Goal: Transaction & Acquisition: Purchase product/service

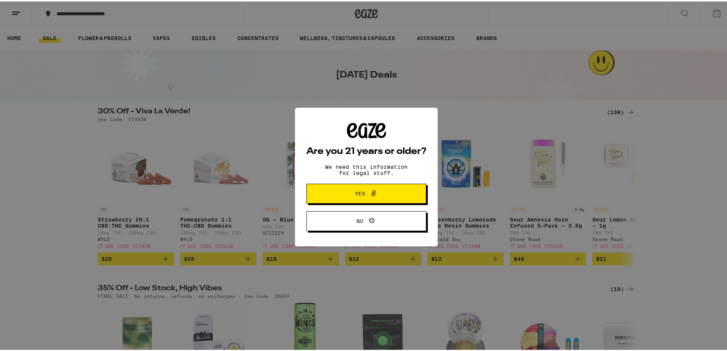
click at [339, 185] on button "Yes" at bounding box center [366, 192] width 120 height 20
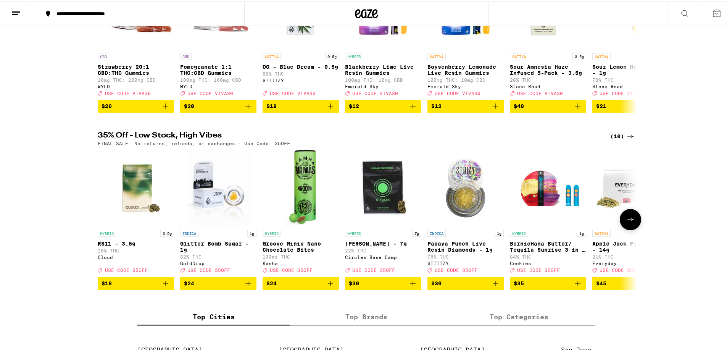
click at [632, 222] on icon at bounding box center [630, 217] width 9 height 9
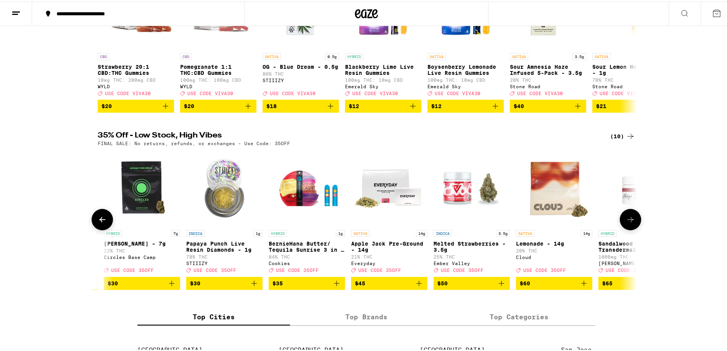
scroll to position [0, 287]
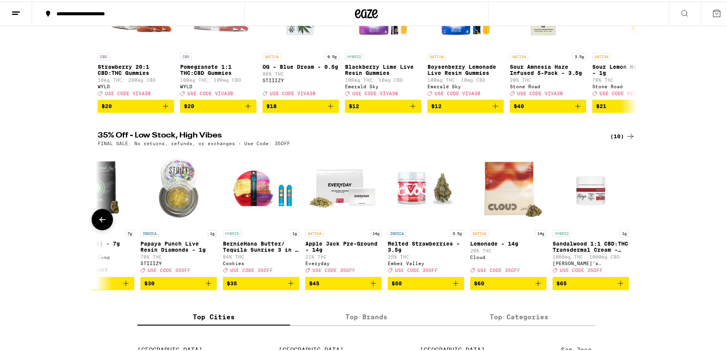
click at [632, 228] on div at bounding box center [630, 217] width 21 height 21
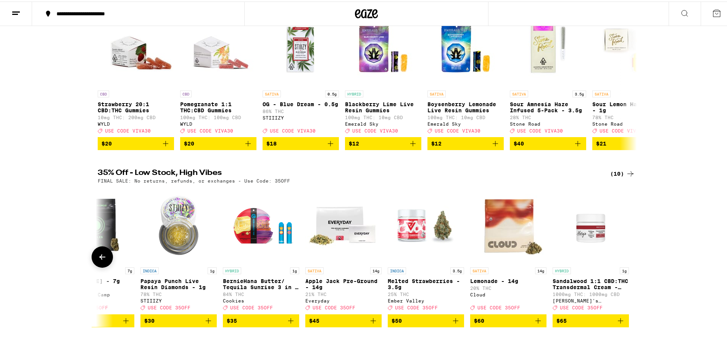
scroll to position [76, 0]
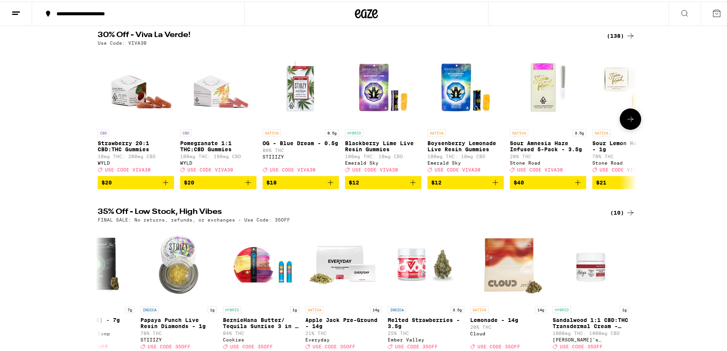
click at [630, 122] on icon at bounding box center [630, 117] width 9 height 9
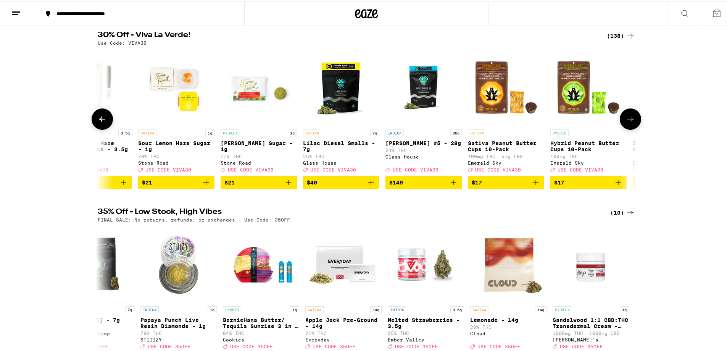
click at [630, 122] on icon at bounding box center [630, 117] width 9 height 9
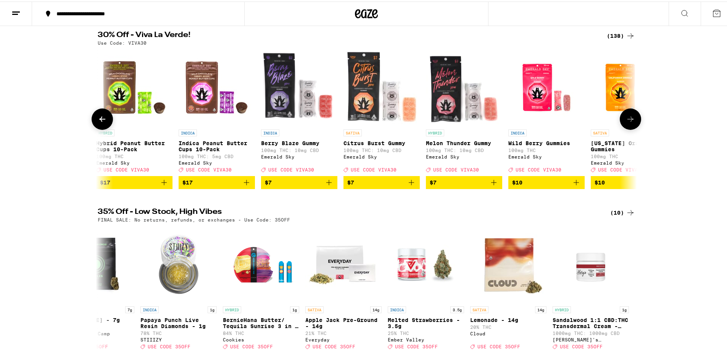
click at [630, 122] on icon at bounding box center [630, 117] width 9 height 9
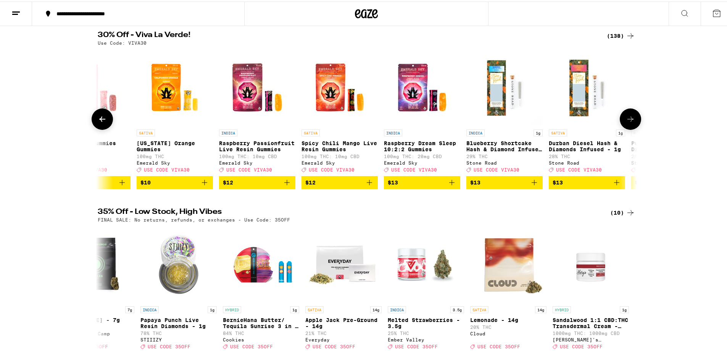
click at [630, 122] on icon at bounding box center [630, 117] width 9 height 9
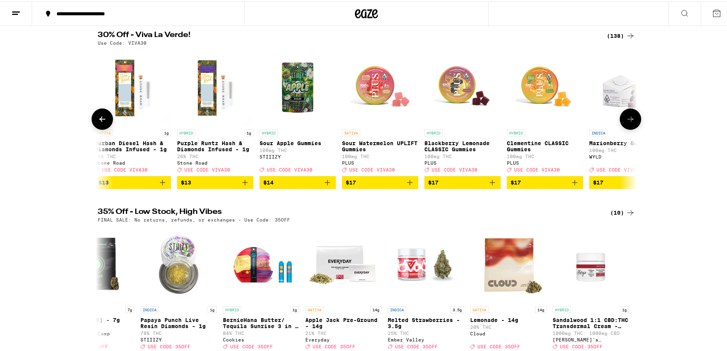
click at [630, 122] on icon at bounding box center [630, 117] width 9 height 9
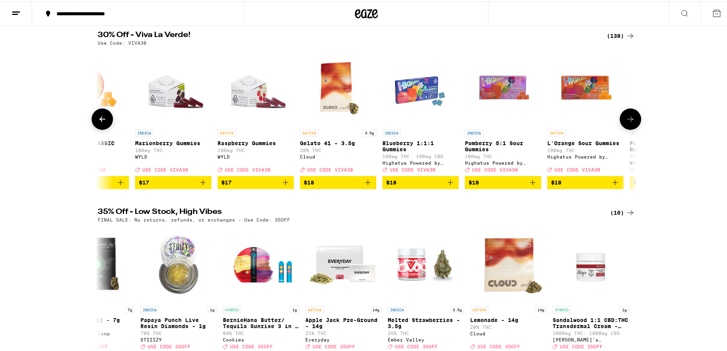
click at [630, 122] on icon at bounding box center [630, 117] width 9 height 9
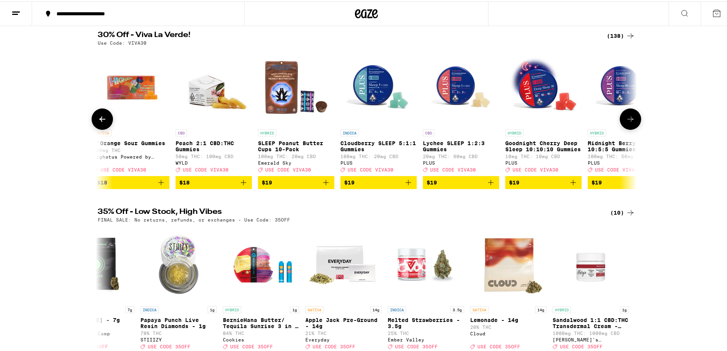
click at [630, 122] on icon at bounding box center [630, 117] width 9 height 9
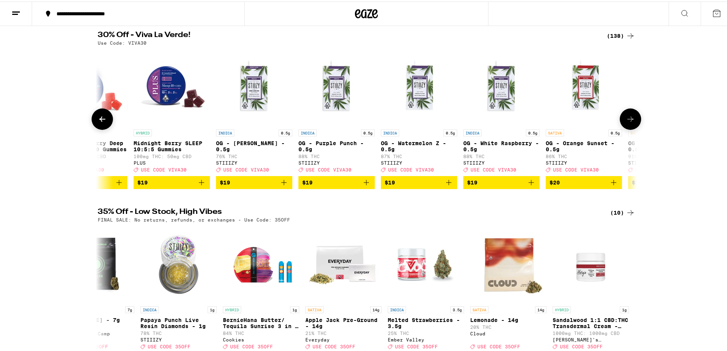
click at [630, 122] on icon at bounding box center [630, 117] width 9 height 9
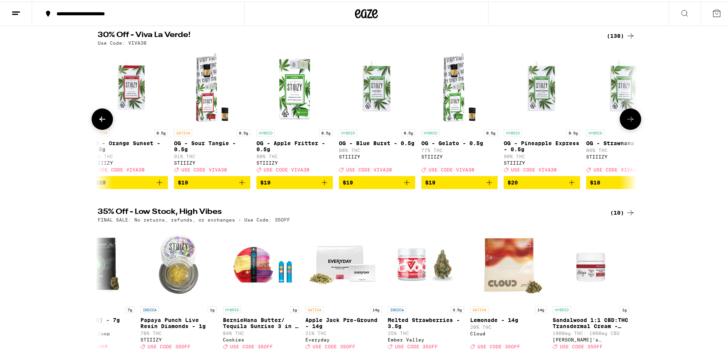
click at [630, 122] on icon at bounding box center [630, 117] width 9 height 9
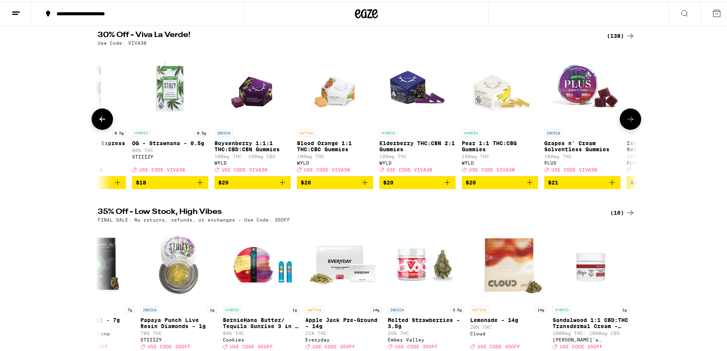
click at [630, 122] on icon at bounding box center [630, 117] width 9 height 9
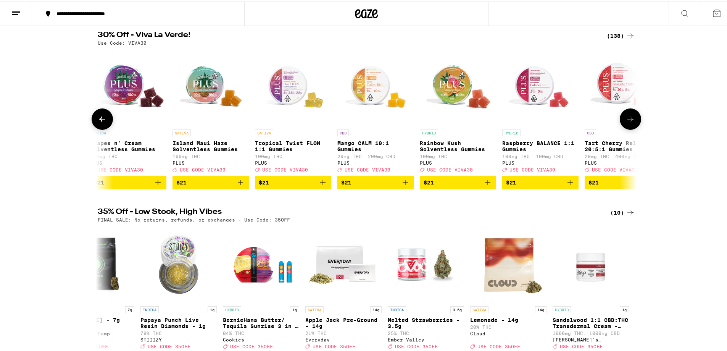
click at [630, 122] on icon at bounding box center [630, 117] width 9 height 9
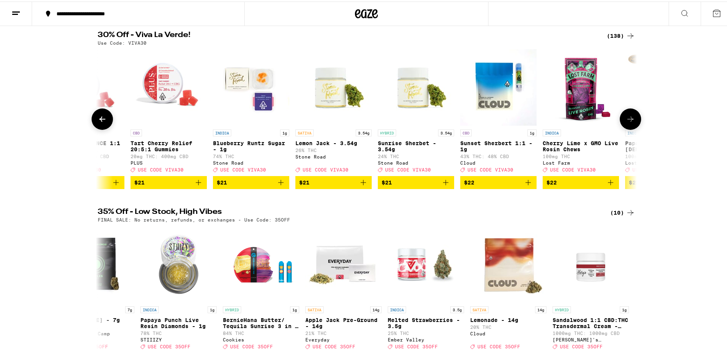
click at [630, 122] on icon at bounding box center [630, 117] width 9 height 9
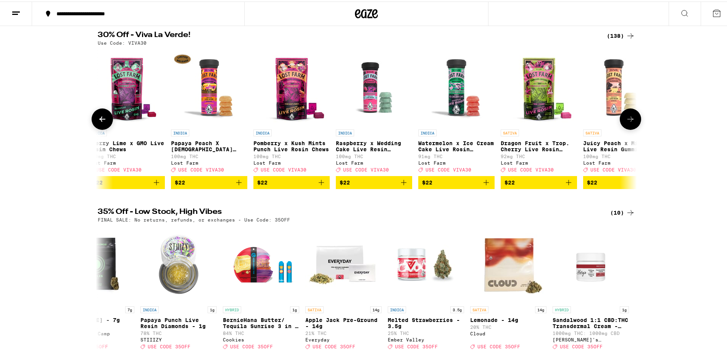
click at [630, 122] on icon at bounding box center [630, 117] width 9 height 9
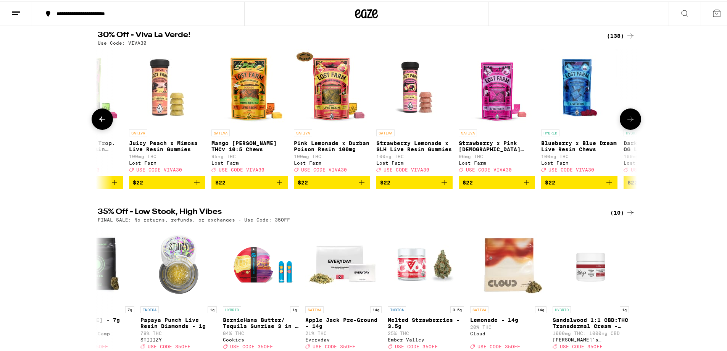
click at [630, 122] on icon at bounding box center [630, 117] width 9 height 9
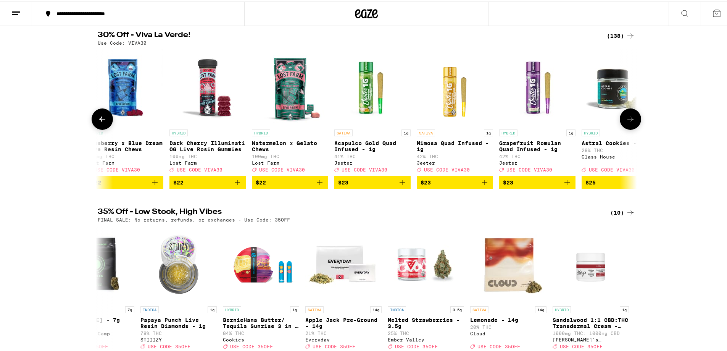
click at [630, 122] on icon at bounding box center [630, 117] width 9 height 9
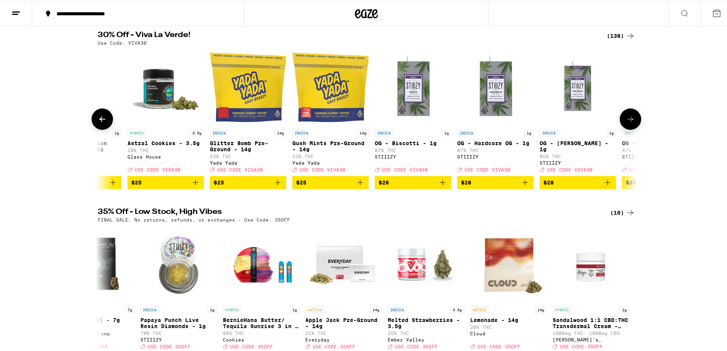
click at [630, 122] on icon at bounding box center [630, 117] width 9 height 9
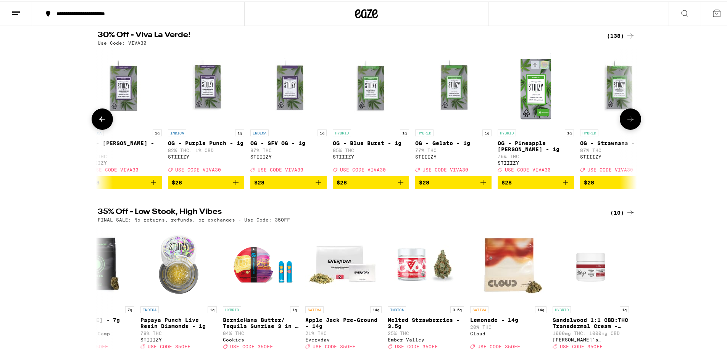
click at [630, 122] on icon at bounding box center [630, 117] width 9 height 9
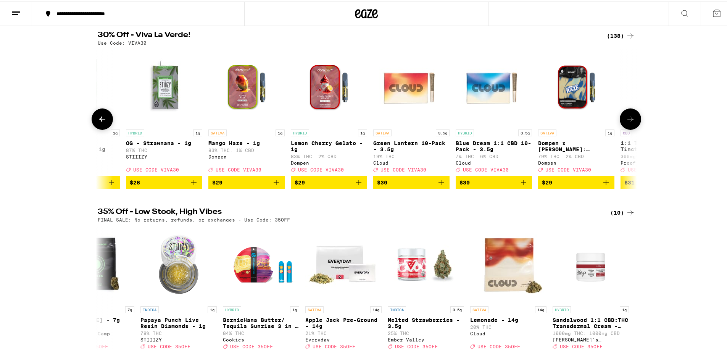
click at [630, 122] on icon at bounding box center [630, 117] width 9 height 9
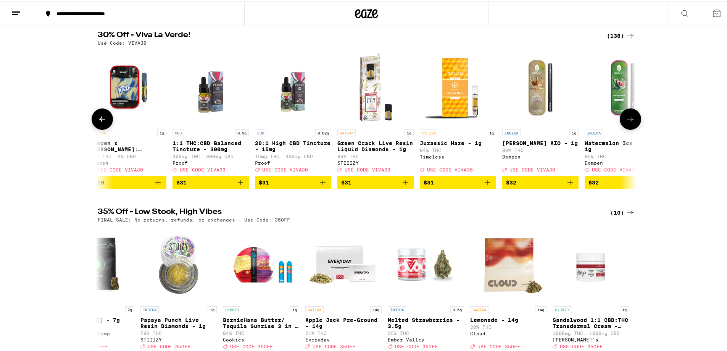
scroll to position [0, 8174]
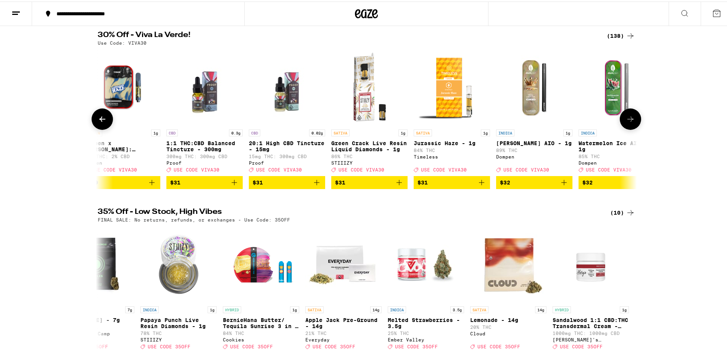
click at [630, 122] on icon at bounding box center [630, 117] width 9 height 9
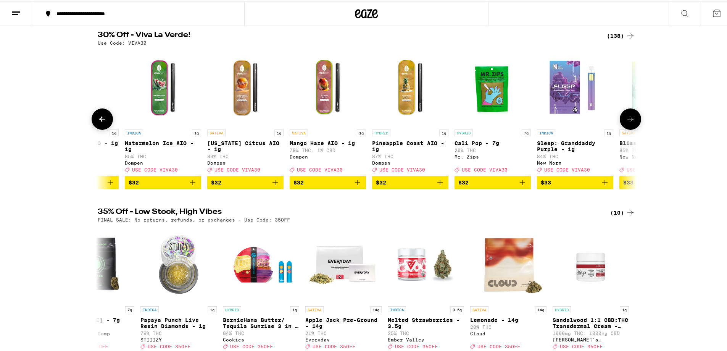
scroll to position [0, 8628]
click at [630, 122] on icon at bounding box center [630, 117] width 9 height 9
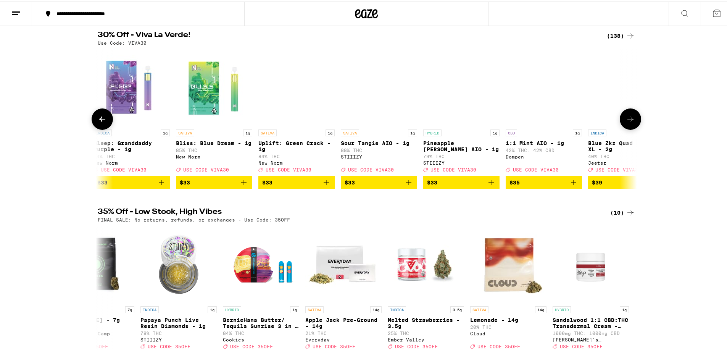
scroll to position [0, 9082]
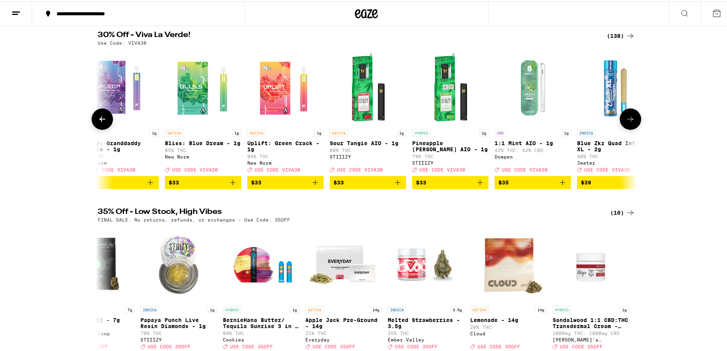
click at [630, 122] on icon at bounding box center [630, 117] width 9 height 9
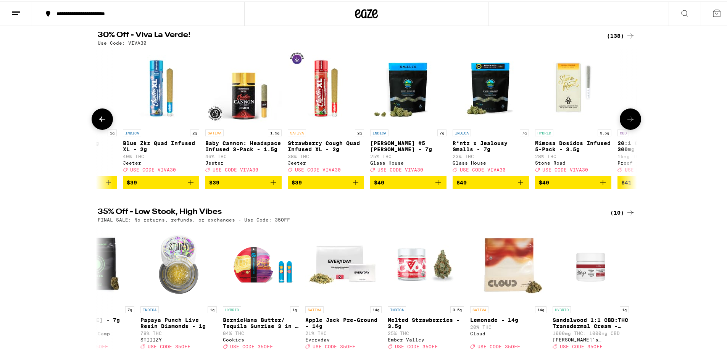
click at [630, 122] on icon at bounding box center [630, 117] width 9 height 9
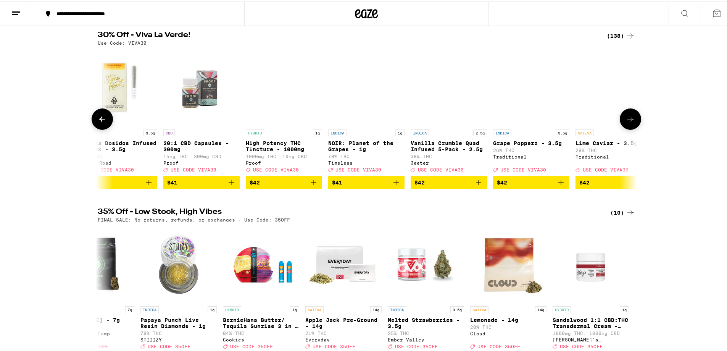
click at [630, 122] on icon at bounding box center [630, 117] width 9 height 9
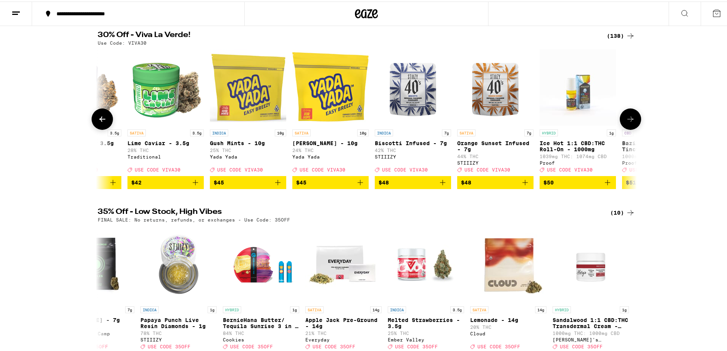
scroll to position [0, 10444]
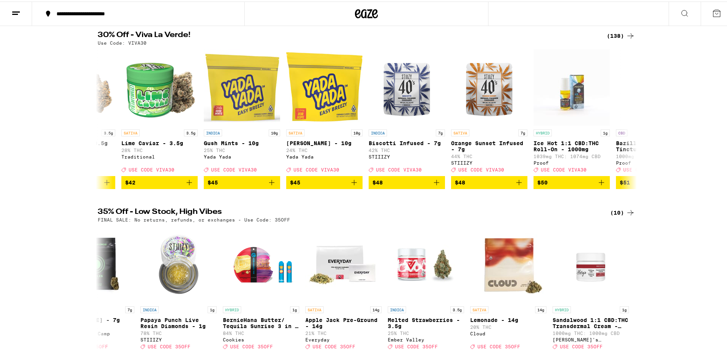
click at [13, 15] on icon at bounding box center [15, 11] width 9 height 9
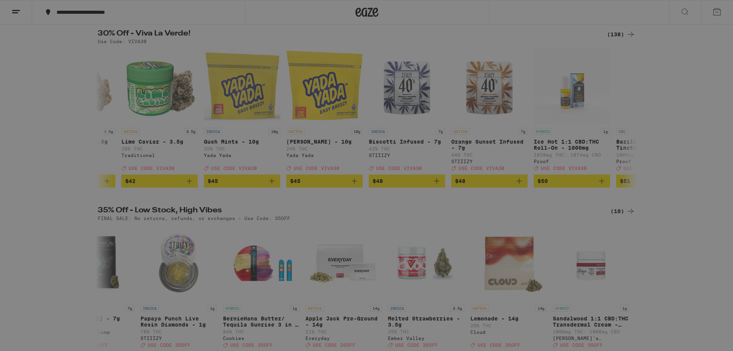
click at [63, 151] on div "Concentrates" at bounding box center [66, 148] width 54 height 9
